Goal: Download file/media

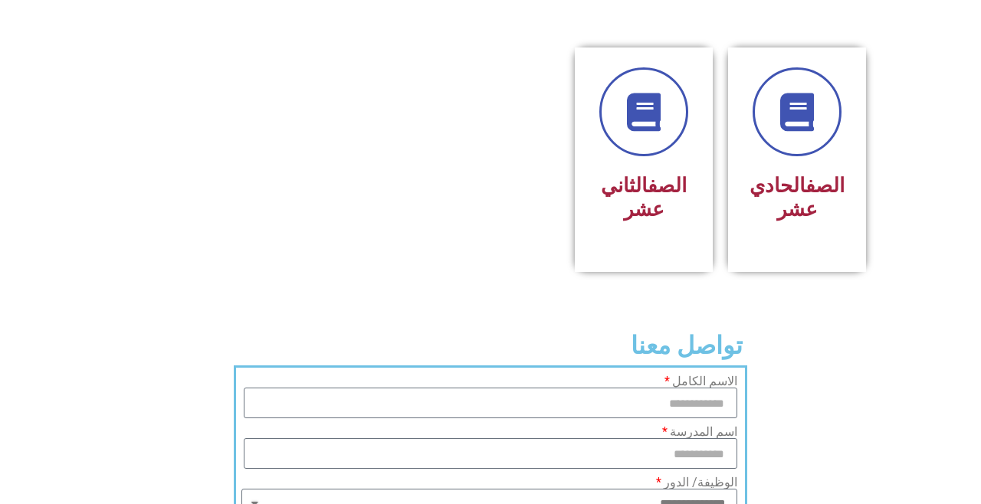
scroll to position [902, 0]
click at [836, 187] on div "الصف الحادي عشر" at bounding box center [797, 149] width 98 height 162
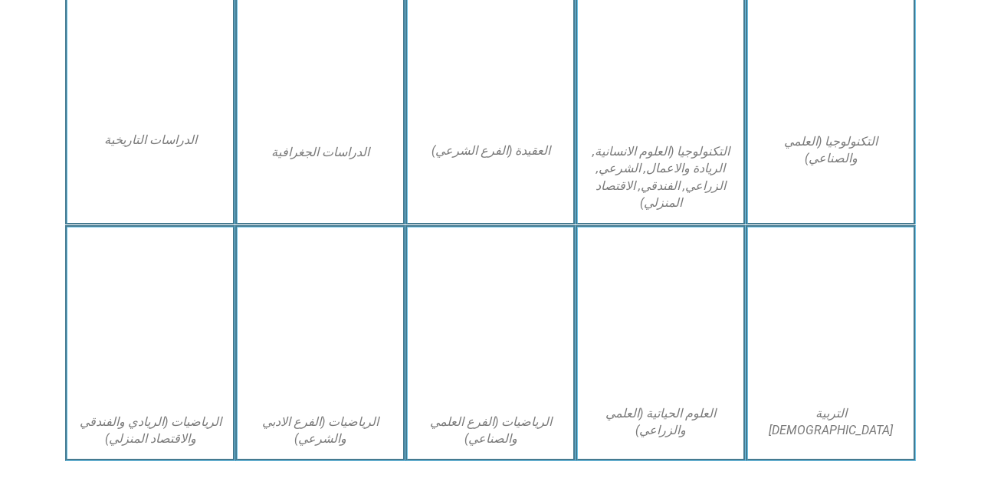
scroll to position [780, 0]
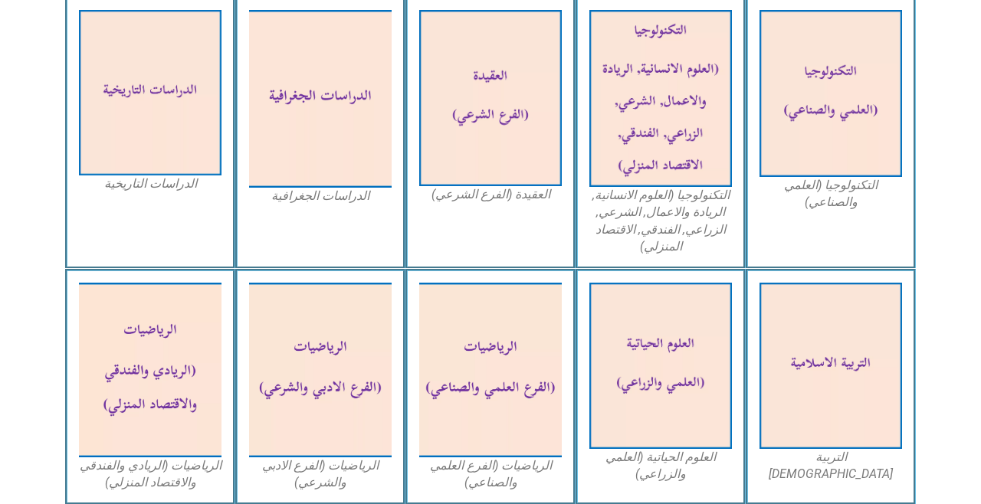
click at [522, 407] on img at bounding box center [490, 370] width 143 height 174
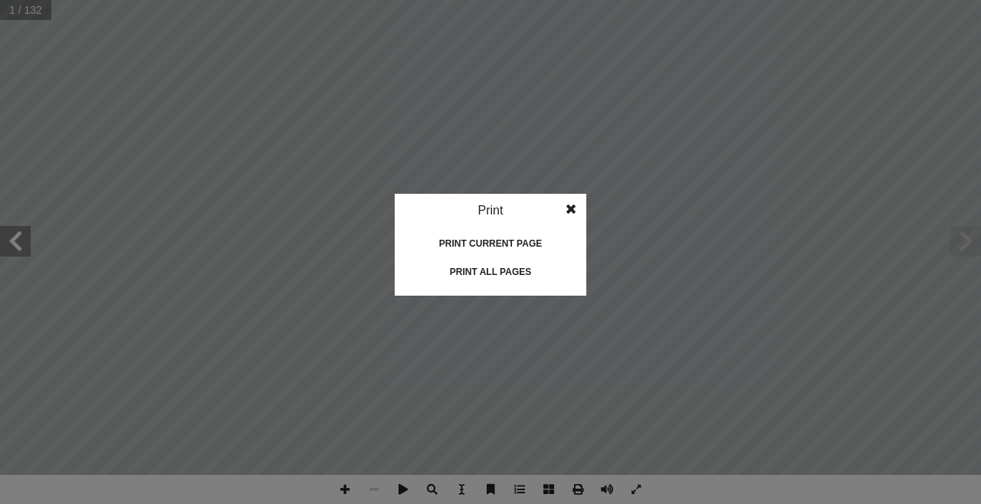
click at [582, 269] on link "Print all pages" at bounding box center [491, 272] width 192 height 25
